Goal: Transaction & Acquisition: Purchase product/service

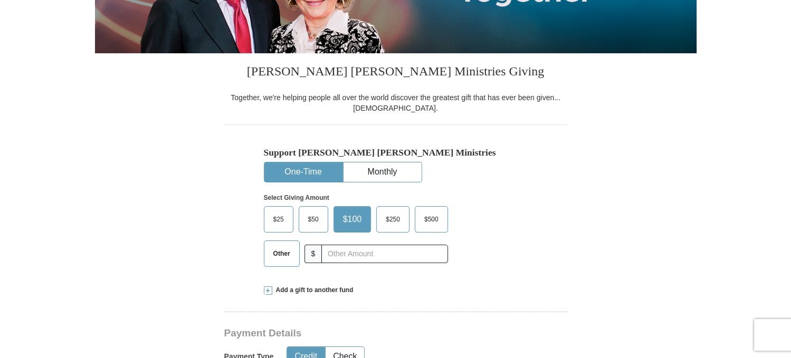
scroll to position [264, 0]
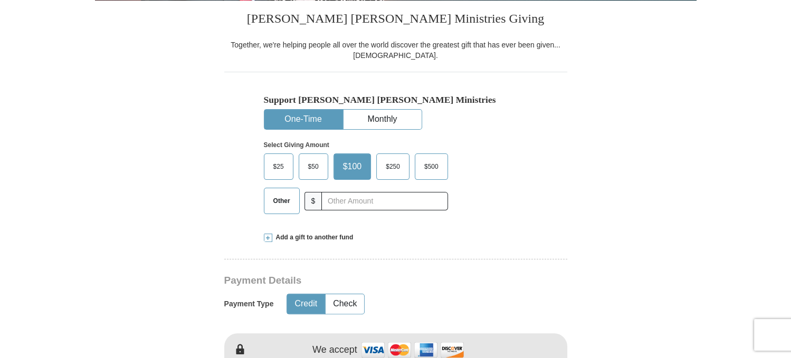
click at [315, 167] on span "$50" at bounding box center [313, 167] width 21 height 16
click at [0, 0] on input "$50" at bounding box center [0, 0] width 0 height 0
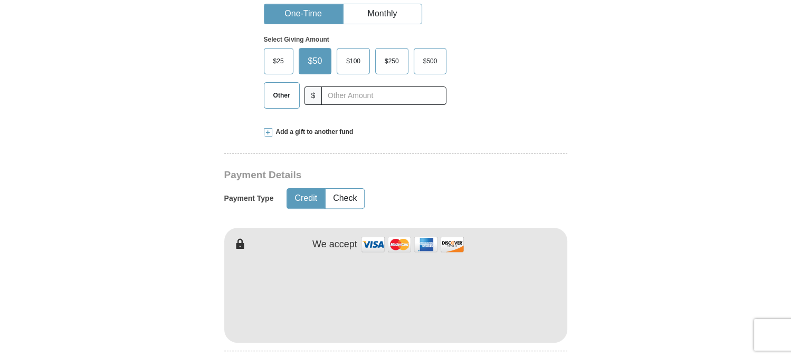
scroll to position [422, 0]
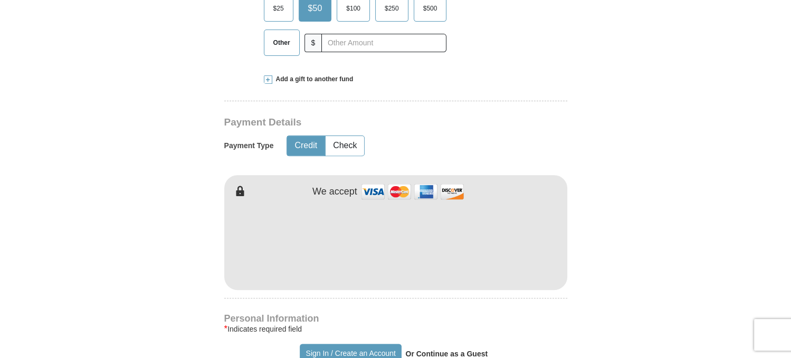
type input "[PERSON_NAME]"
type input "kingman"
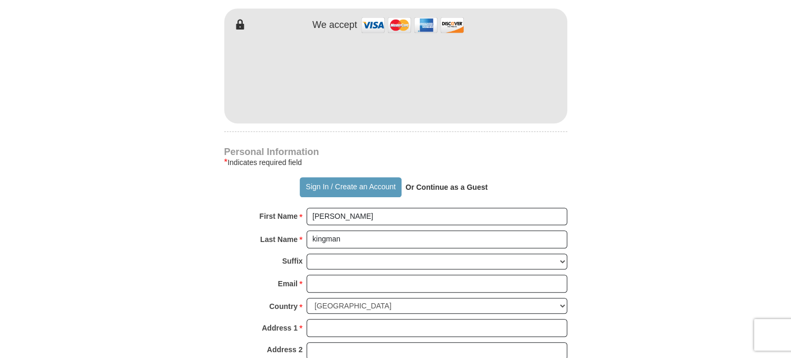
scroll to position [633, 0]
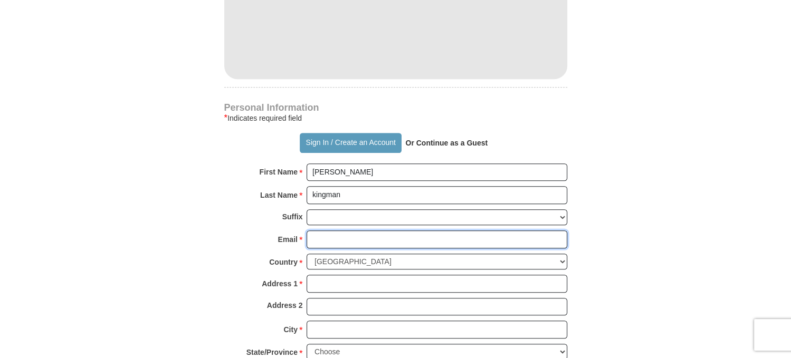
click at [331, 239] on input "Email *" at bounding box center [437, 240] width 261 height 18
type input "[EMAIL_ADDRESS][DOMAIN_NAME]"
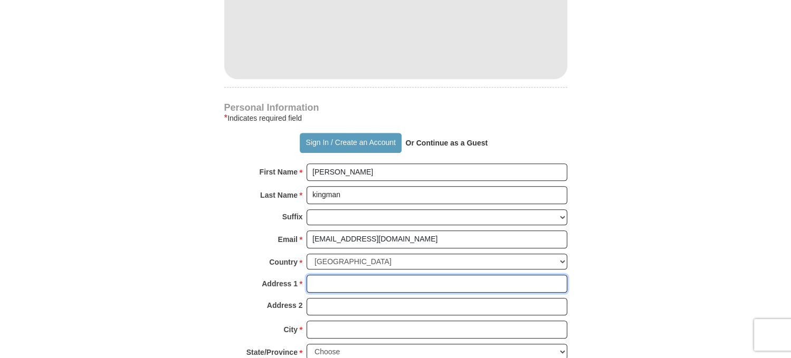
type input "[STREET_ADDRESS]"
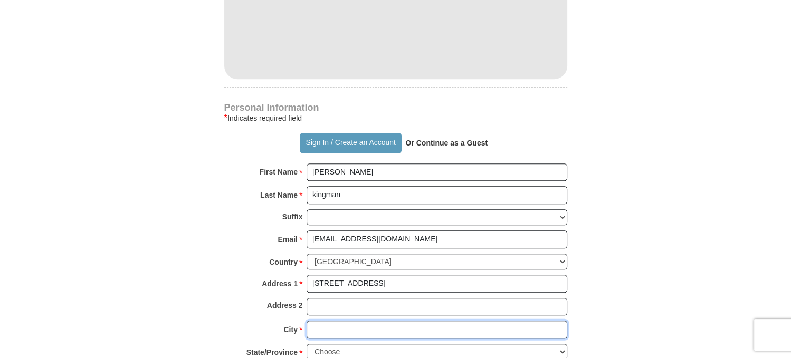
type input "Williston"
select select "FL"
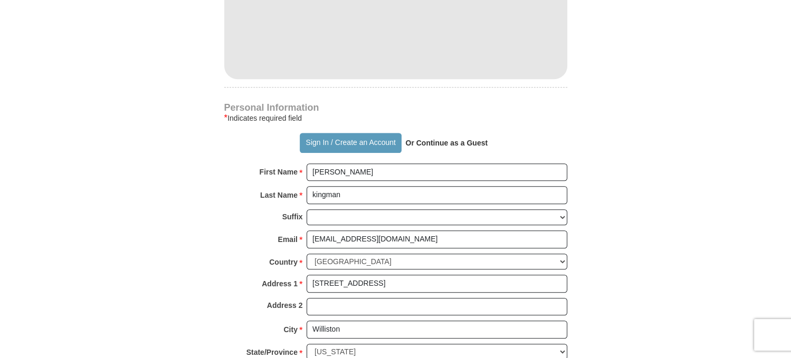
type input "32696"
type input "8636734181"
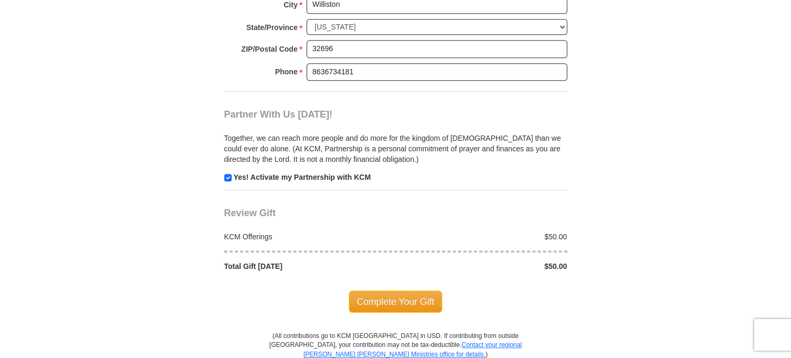
scroll to position [1003, 0]
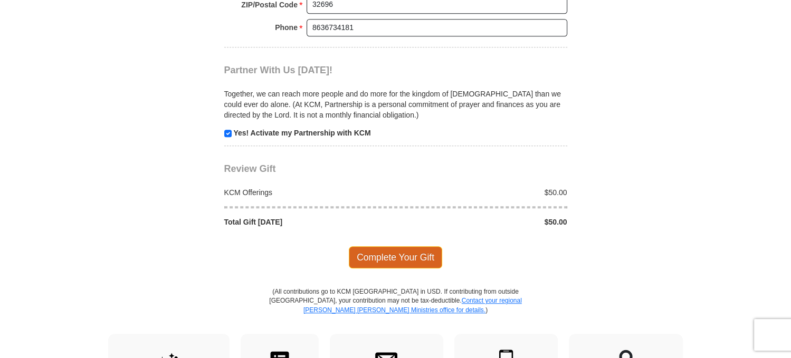
click at [401, 254] on span "Complete Your Gift" at bounding box center [395, 258] width 93 height 22
